Goal: Transaction & Acquisition: Download file/media

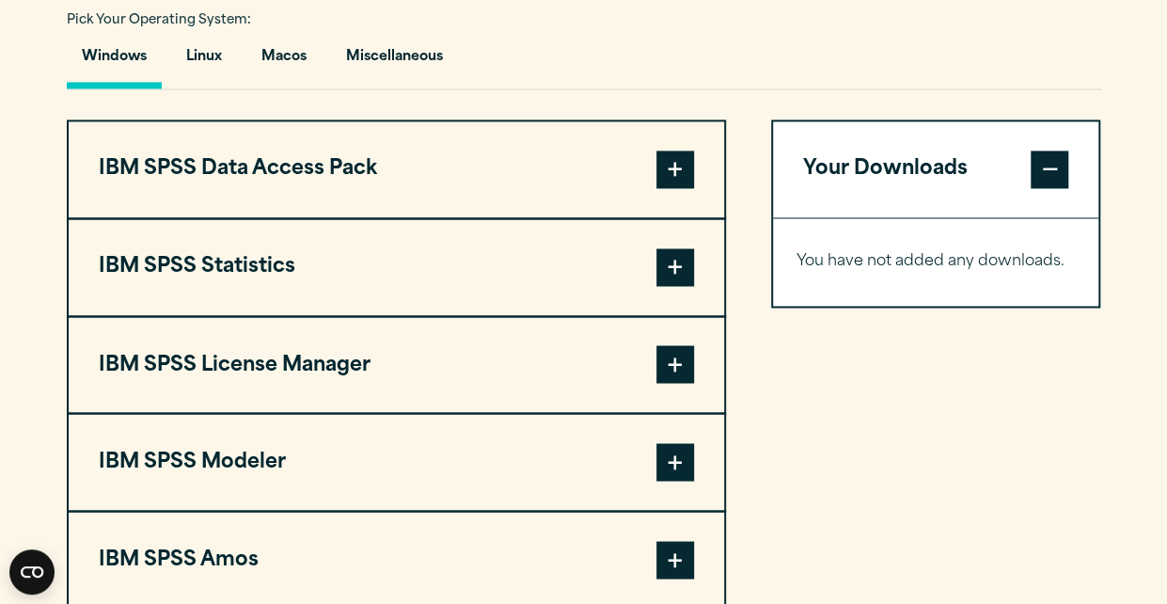
scroll to position [1403, 0]
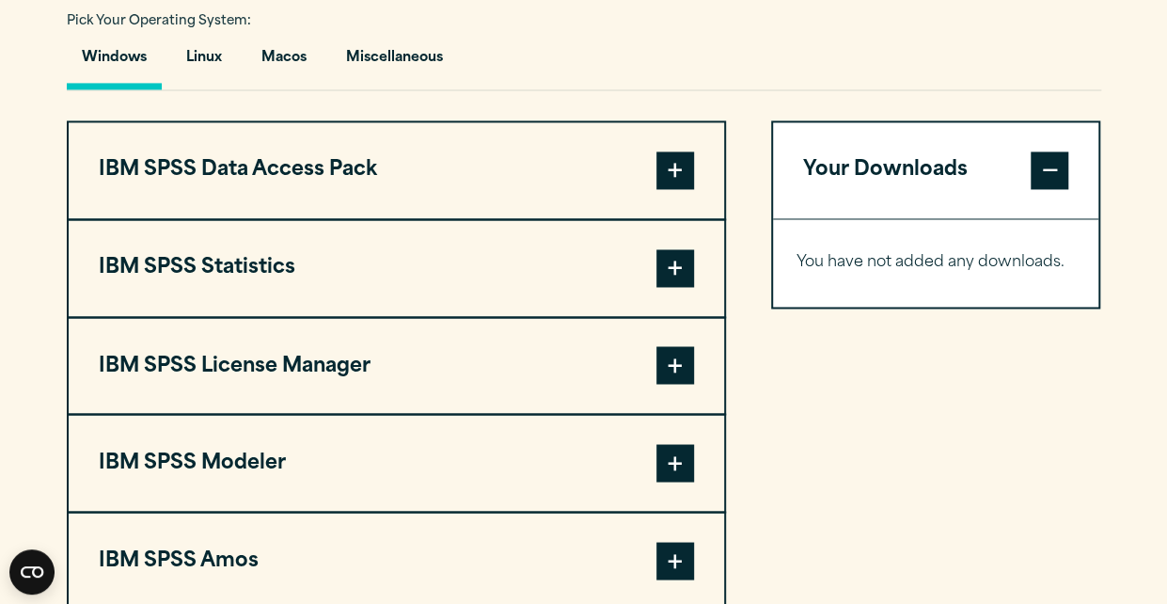
click at [672, 261] on span at bounding box center [675, 268] width 38 height 38
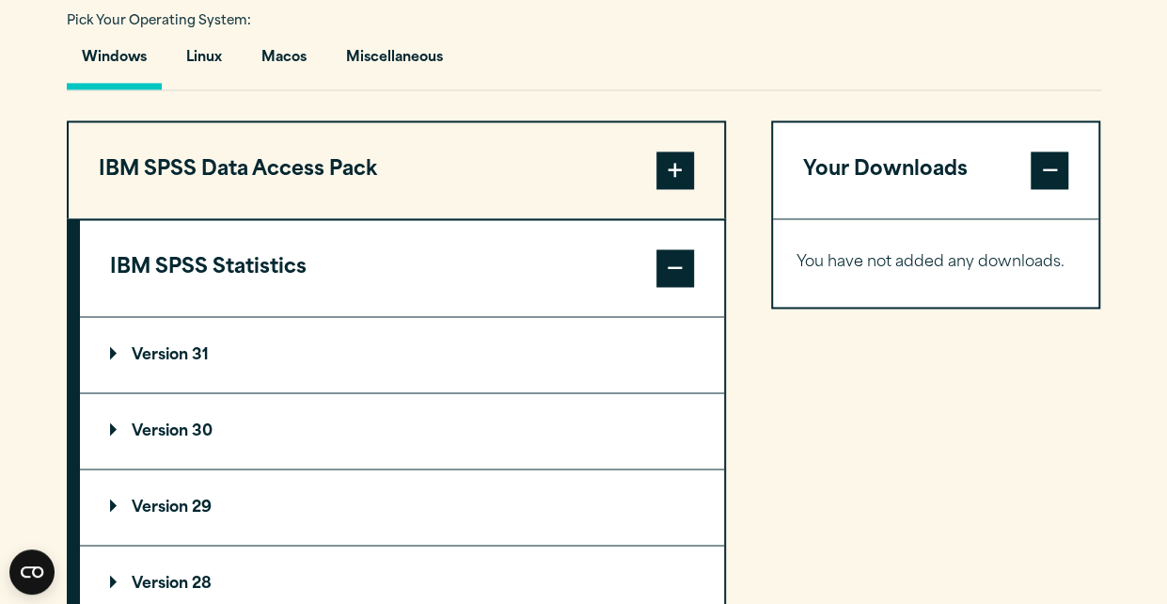
drag, startPoint x: 645, startPoint y: 304, endPoint x: 177, endPoint y: 345, distance: 470.1
click at [177, 347] on p "Version 31" at bounding box center [159, 354] width 99 height 15
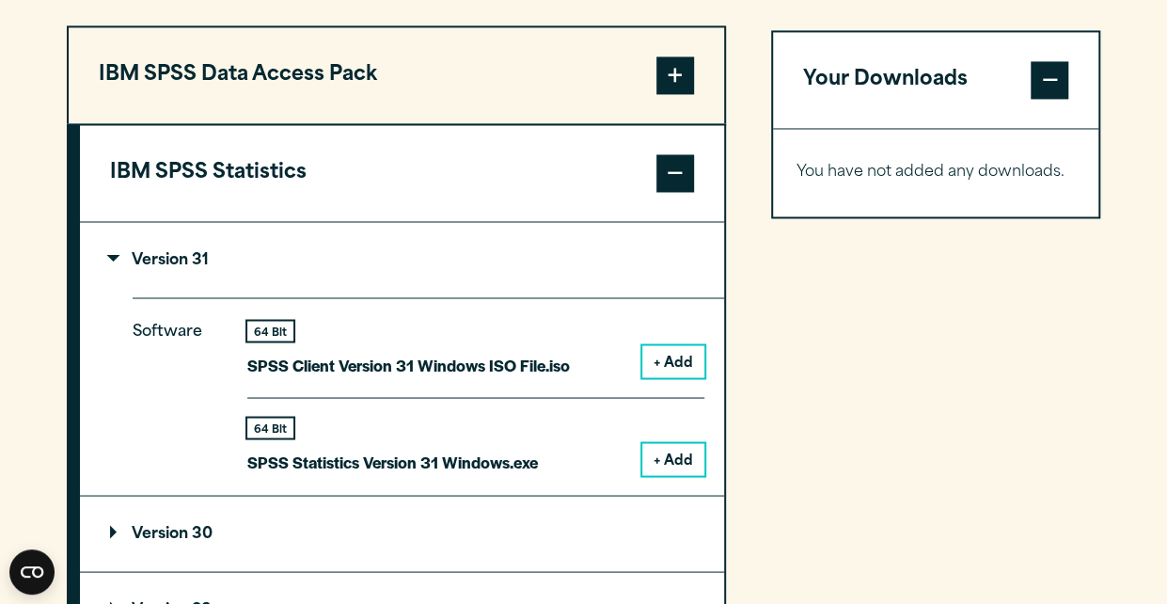
scroll to position [1499, 0]
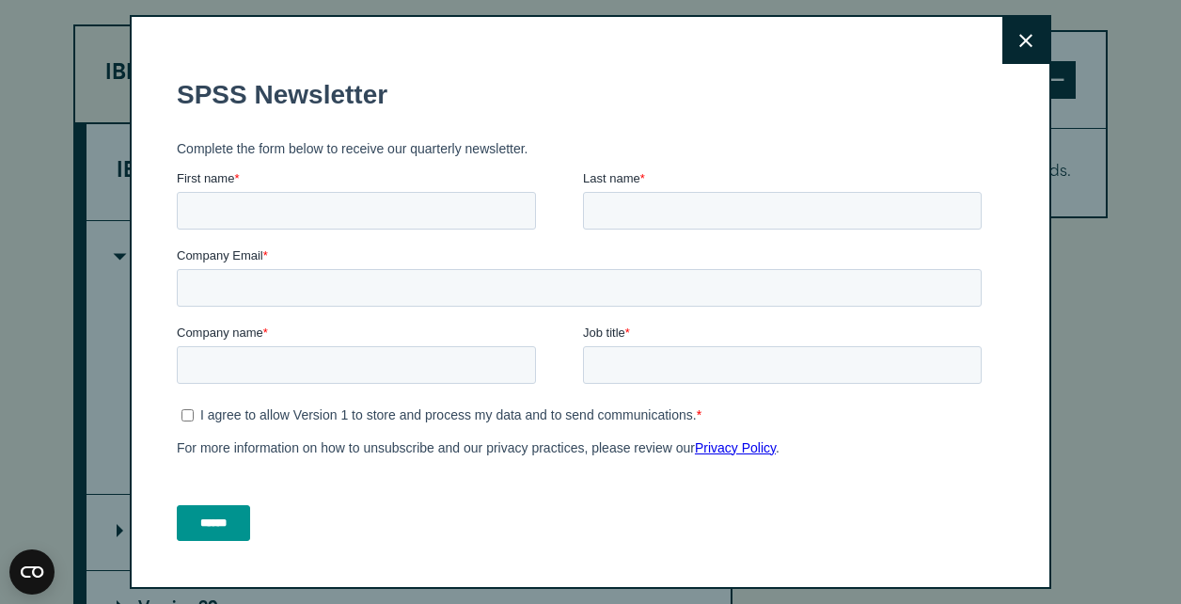
click at [1019, 39] on icon at bounding box center [1025, 41] width 13 height 14
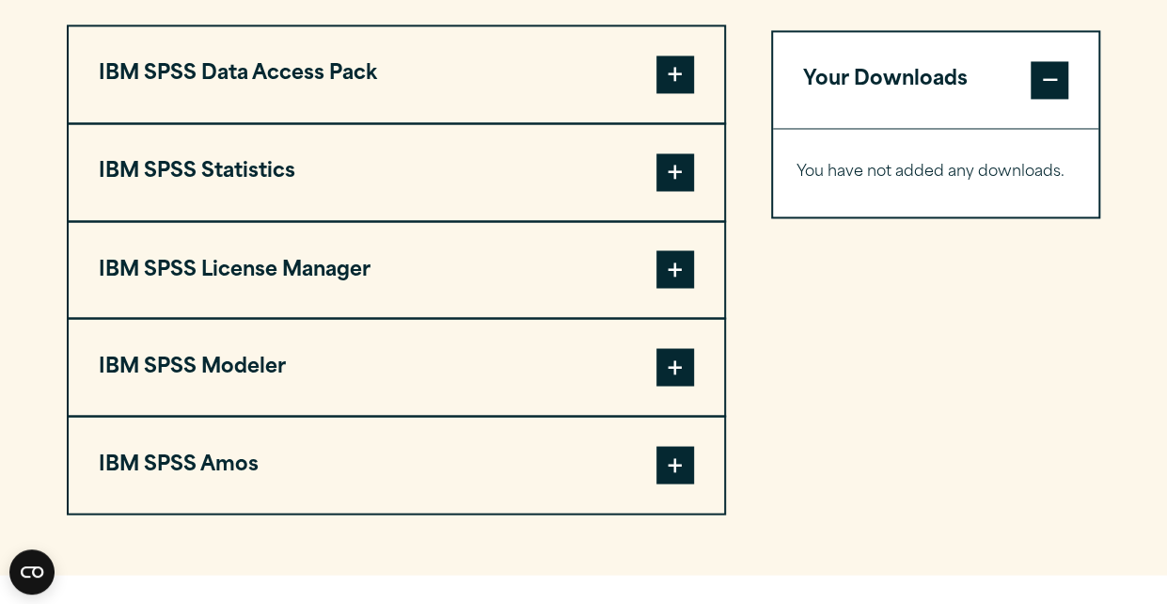
click at [666, 170] on span at bounding box center [675, 172] width 38 height 38
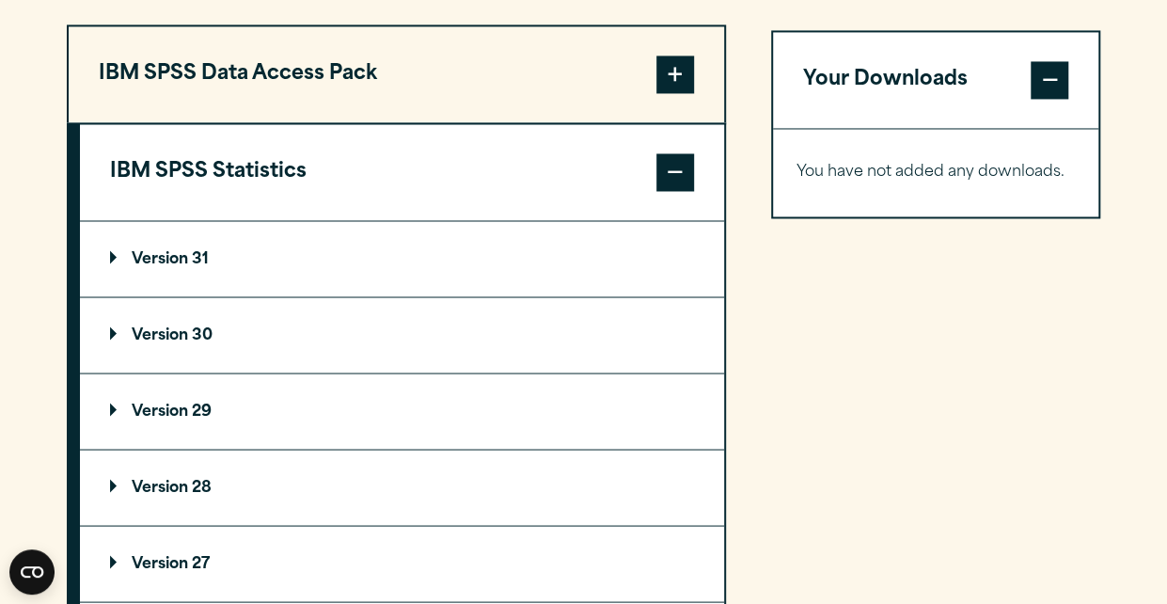
click at [462, 270] on summary "Version 31" at bounding box center [402, 258] width 644 height 75
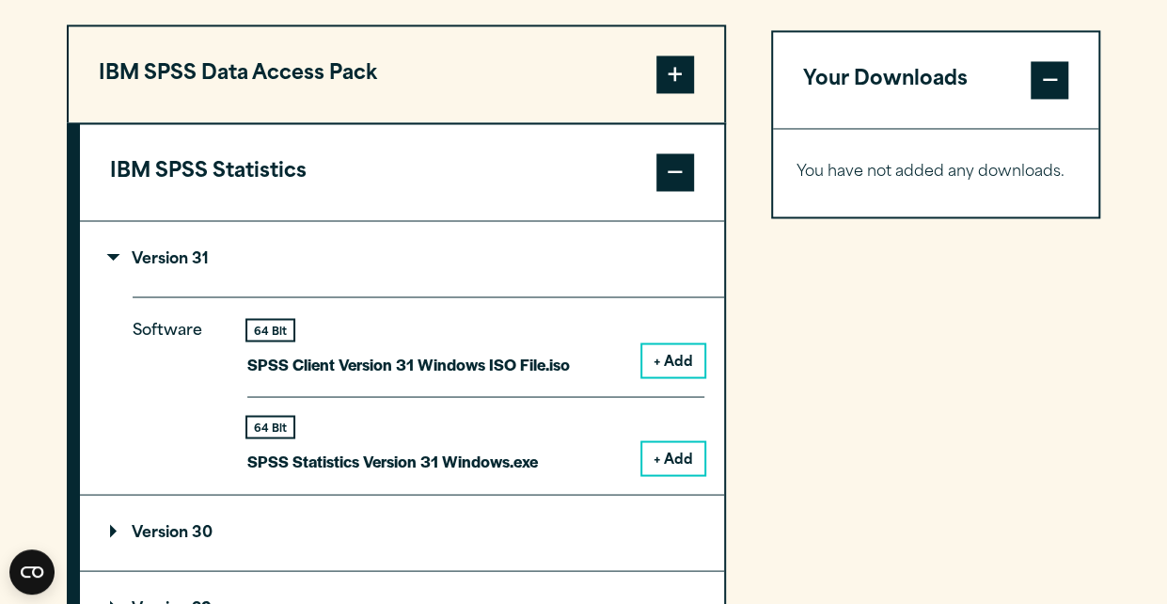
click at [673, 455] on button "+ Add" at bounding box center [673, 458] width 62 height 32
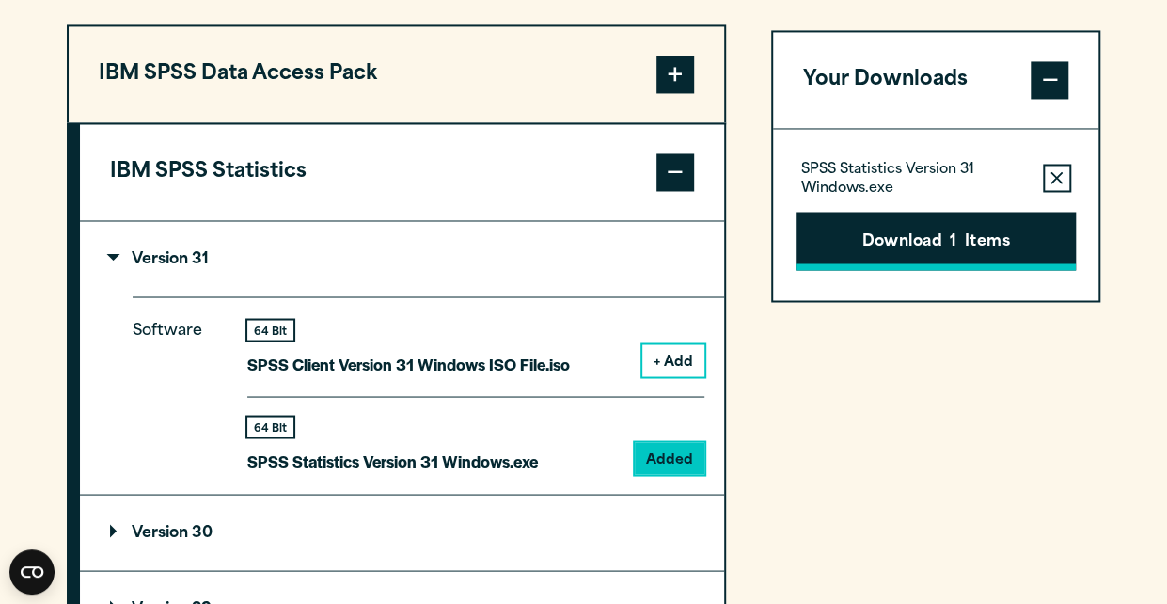
click at [927, 232] on button "Download 1 Items" at bounding box center [935, 241] width 279 height 58
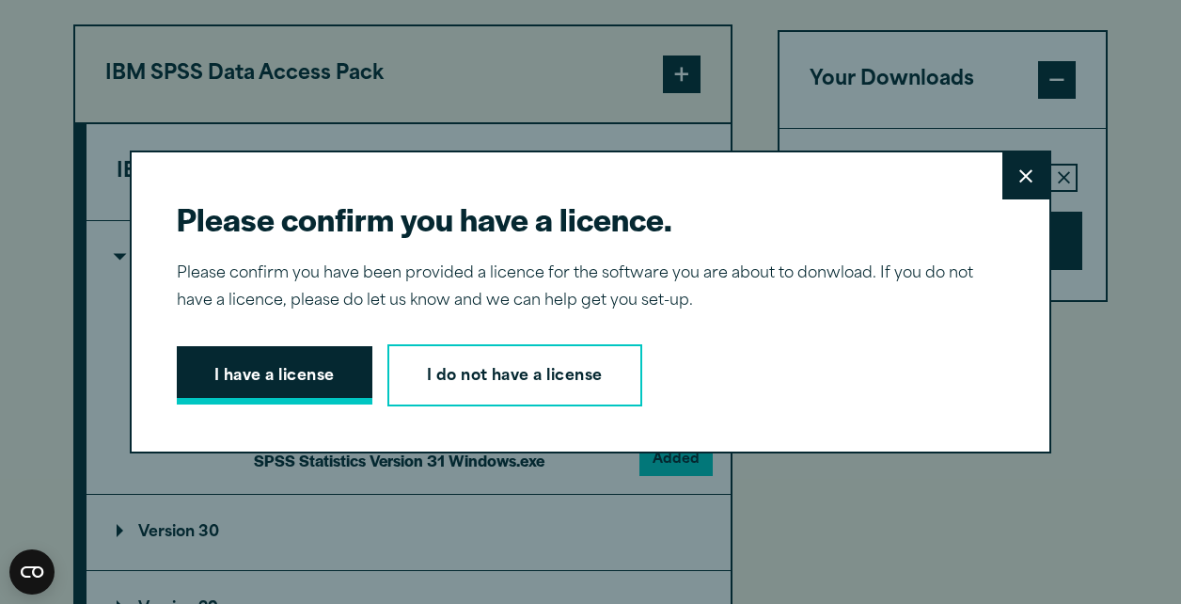
click at [317, 360] on button "I have a license" at bounding box center [275, 375] width 196 height 58
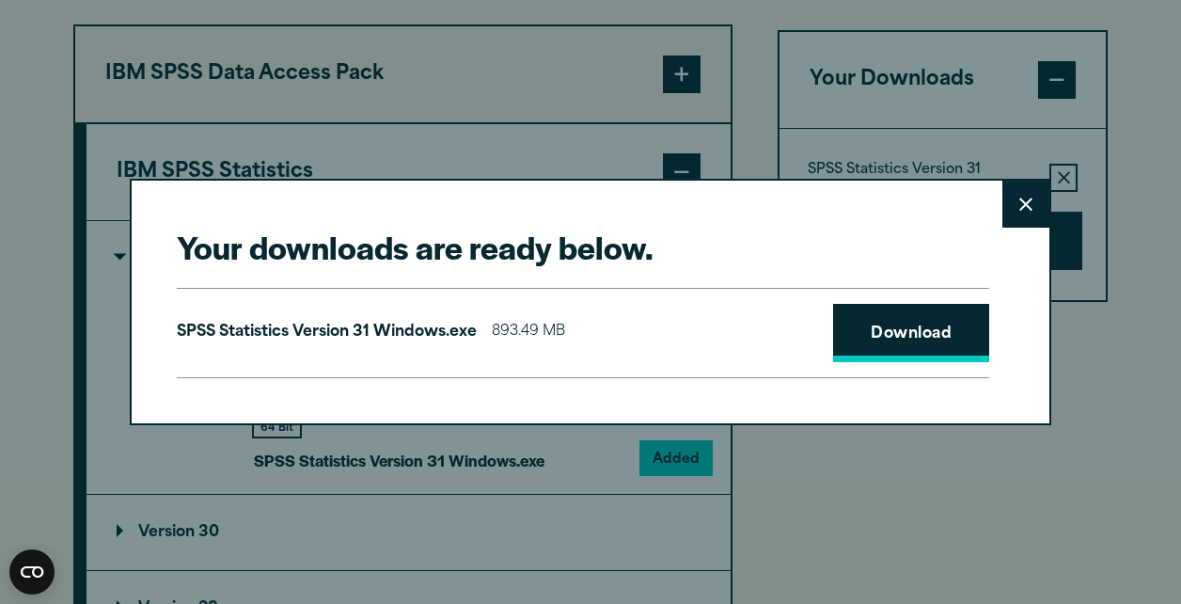
click at [880, 346] on link "Download" at bounding box center [911, 333] width 156 height 58
